Goal: Information Seeking & Learning: Learn about a topic

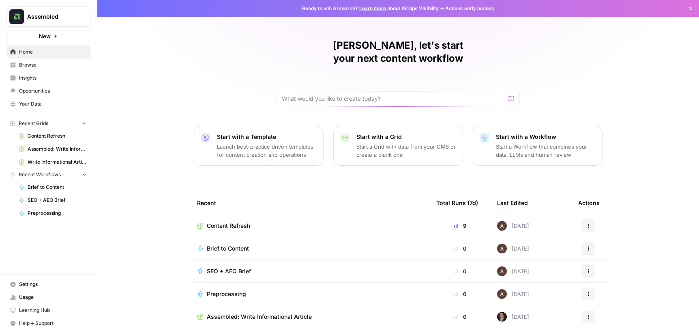
click at [36, 74] on span "Insights" at bounding box center [53, 77] width 68 height 7
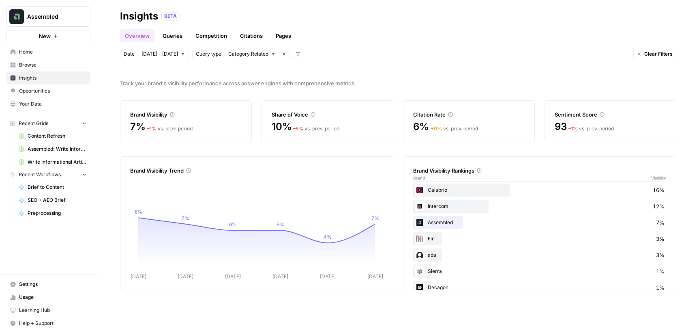
scroll to position [119, 0]
click at [441, 263] on div "Sierra 1%" at bounding box center [539, 266] width 253 height 13
click at [679, 217] on div "Track your brand's visibility performance across answer engines with comprehens…" at bounding box center [398, 199] width 602 height 266
click at [30, 56] on link "Home" at bounding box center [48, 51] width 84 height 13
